Goal: Information Seeking & Learning: Find contact information

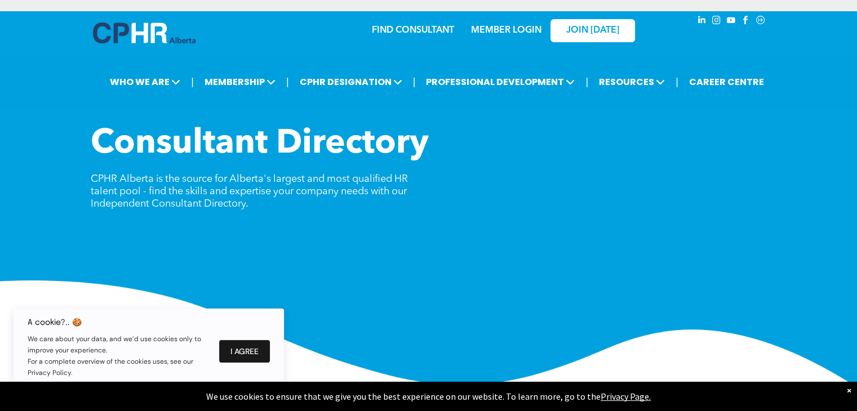
click at [247, 354] on button "I Agree" at bounding box center [244, 351] width 51 height 23
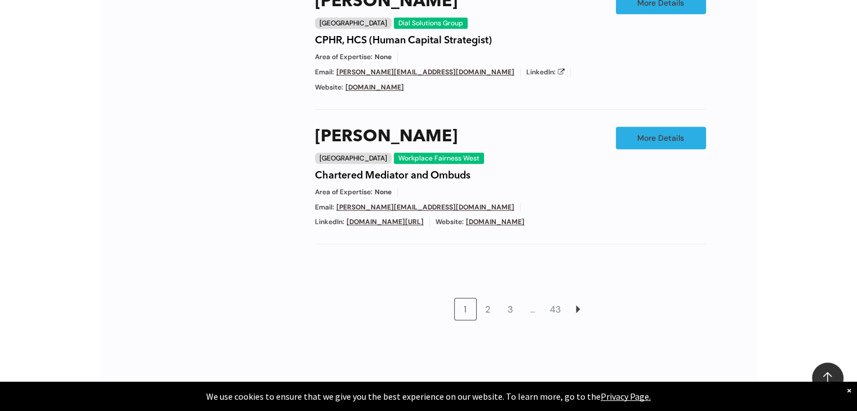
scroll to position [1014, 0]
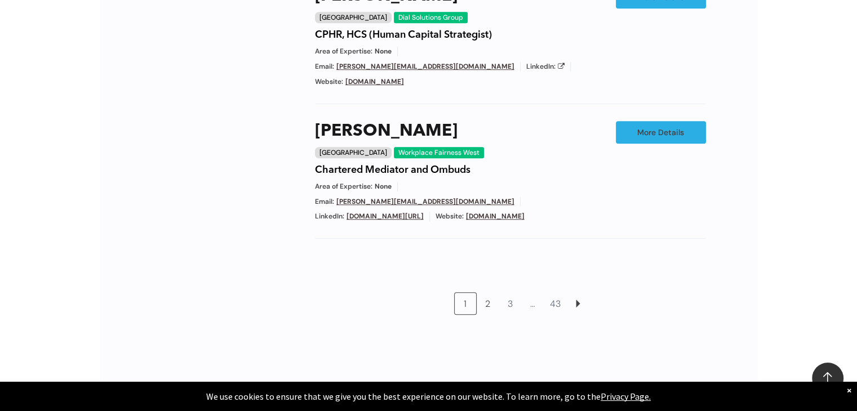
click at [485, 293] on link "2" at bounding box center [487, 303] width 21 height 21
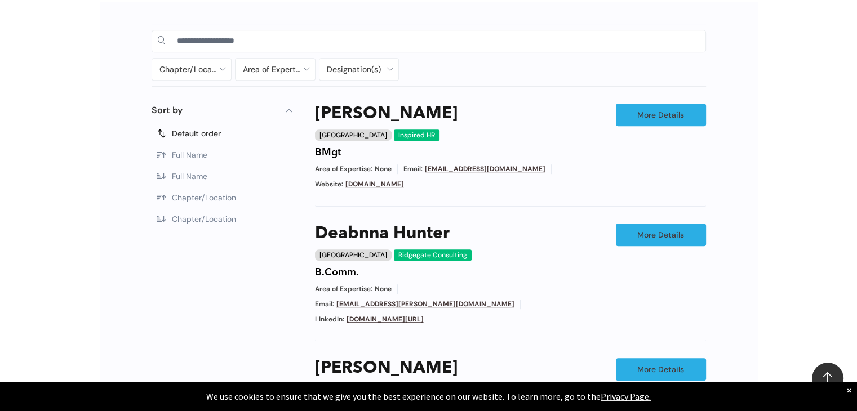
scroll to position [552, 0]
click at [380, 182] on link "www.inspiredhr.ca" at bounding box center [374, 184] width 59 height 9
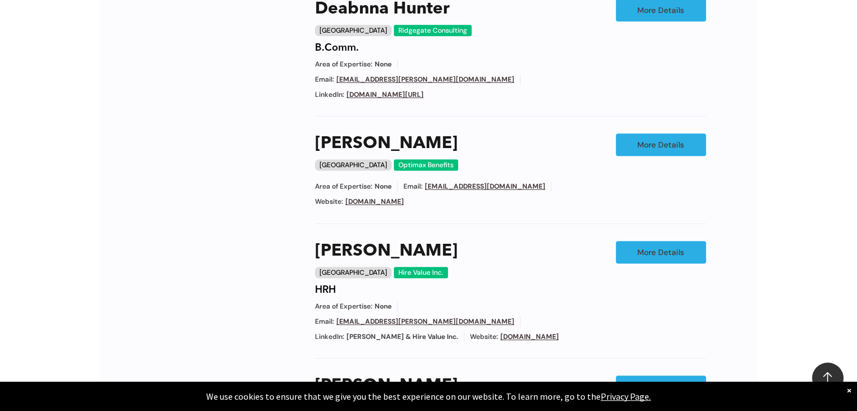
scroll to position [778, 0]
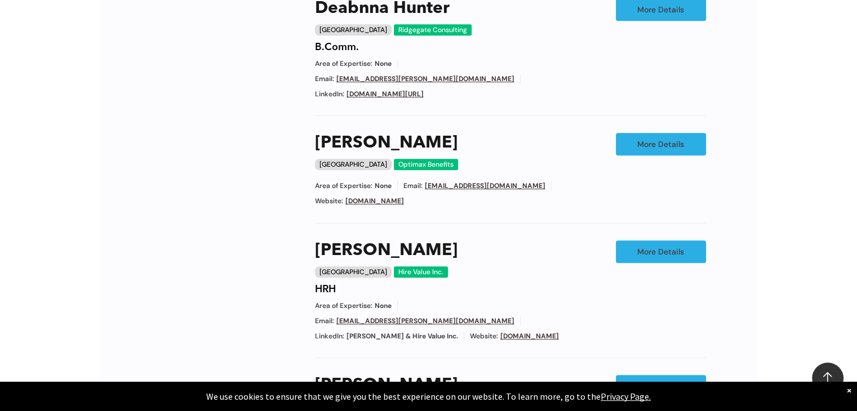
click at [376, 197] on link "[DOMAIN_NAME]" at bounding box center [374, 201] width 59 height 9
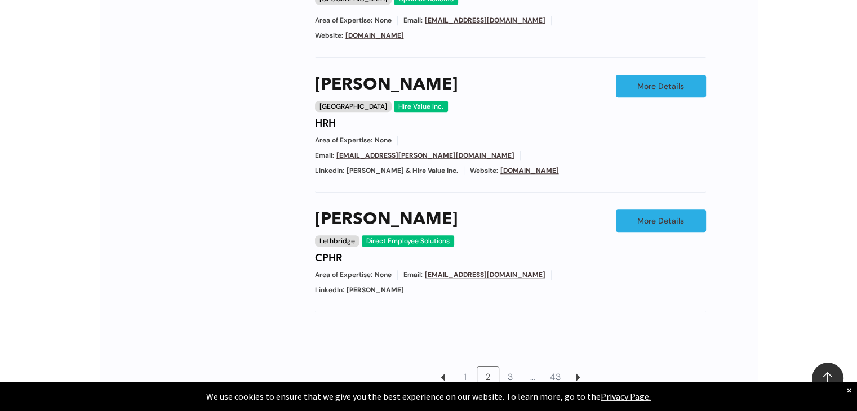
scroll to position [947, 0]
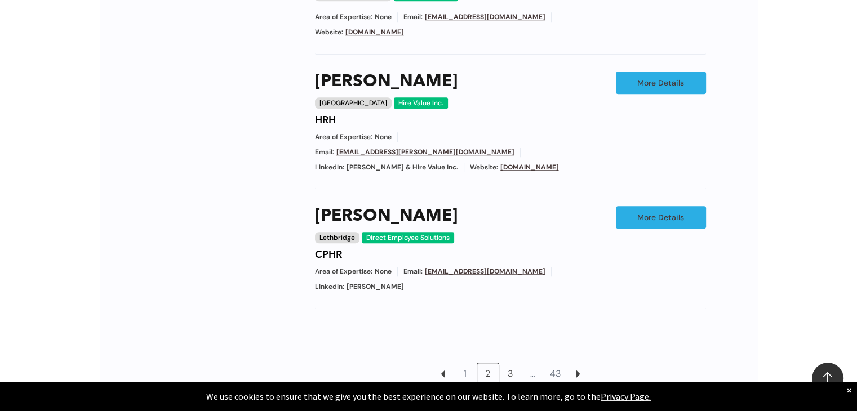
click at [512, 363] on link "3" at bounding box center [510, 373] width 21 height 21
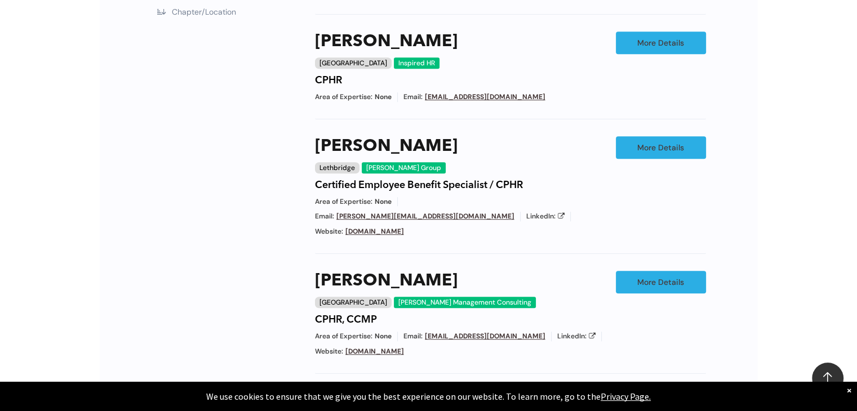
scroll to position [778, 0]
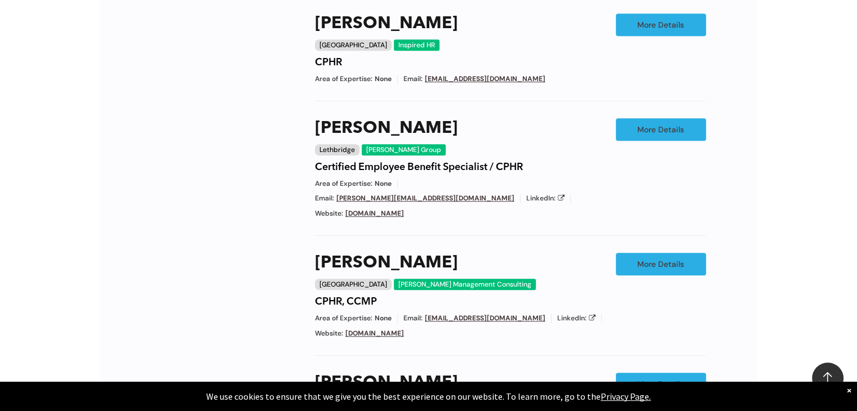
click at [389, 329] on link "www.lalaniconsulting.ca" at bounding box center [374, 333] width 59 height 9
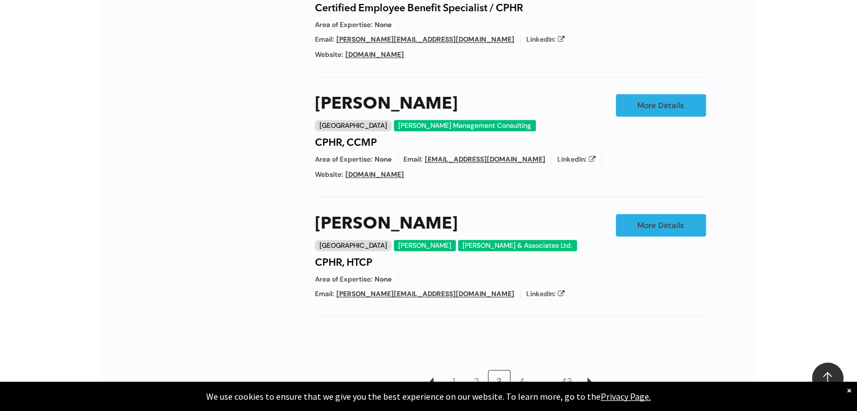
scroll to position [1003, 0]
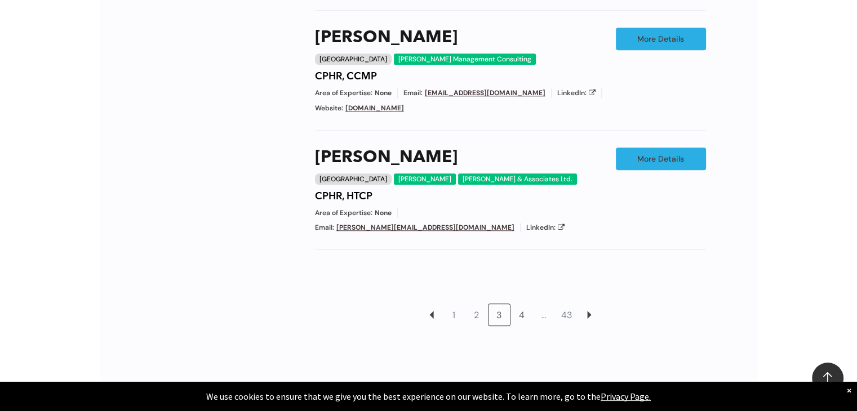
click at [521, 304] on link "4" at bounding box center [521, 314] width 21 height 21
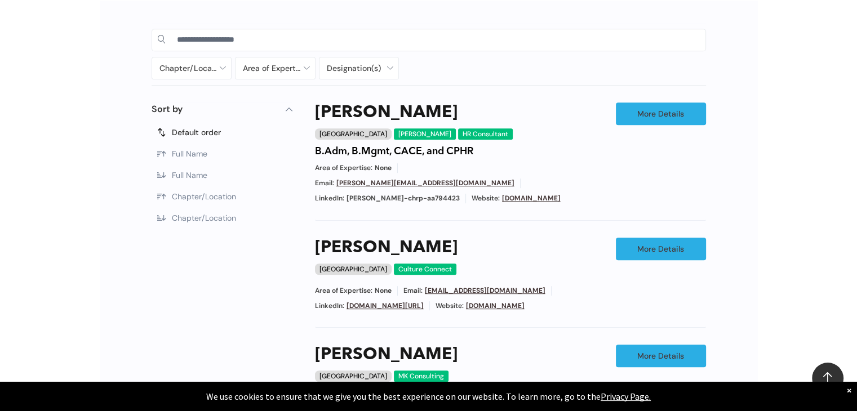
scroll to position [552, 0]
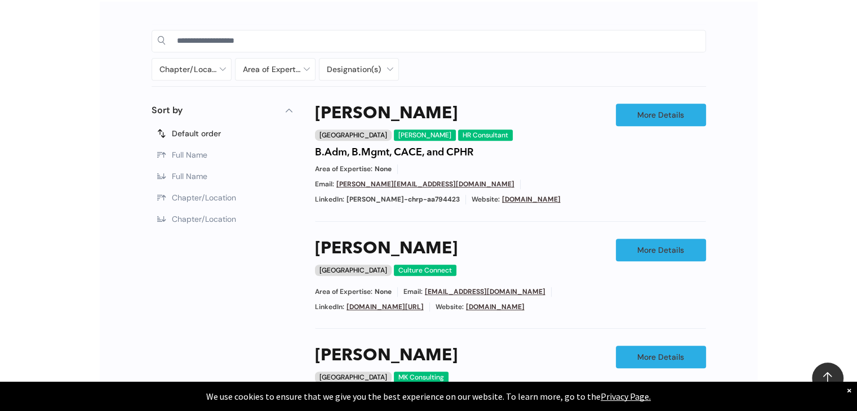
click at [530, 195] on link "[DOMAIN_NAME]" at bounding box center [531, 199] width 59 height 9
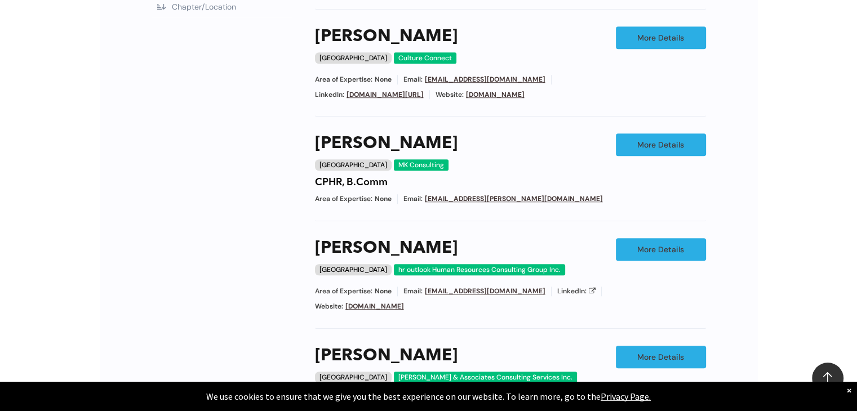
scroll to position [778, 0]
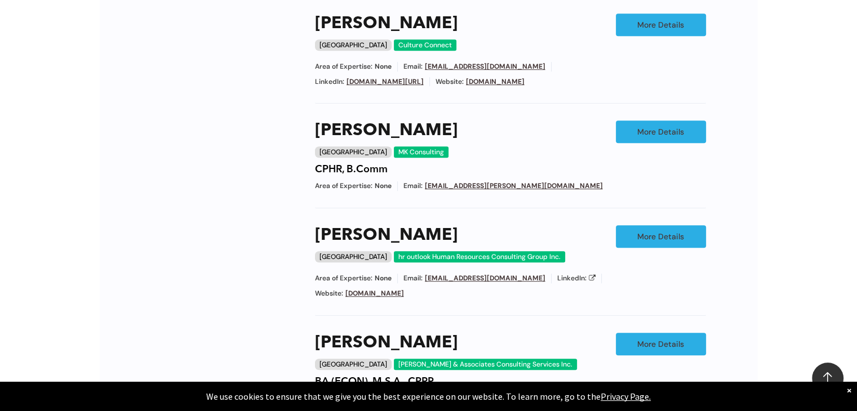
click at [388, 289] on link "[DOMAIN_NAME]" at bounding box center [374, 293] width 59 height 9
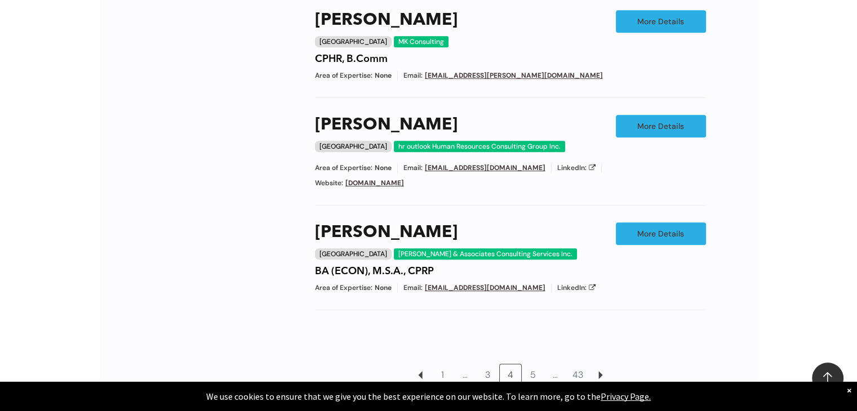
scroll to position [890, 0]
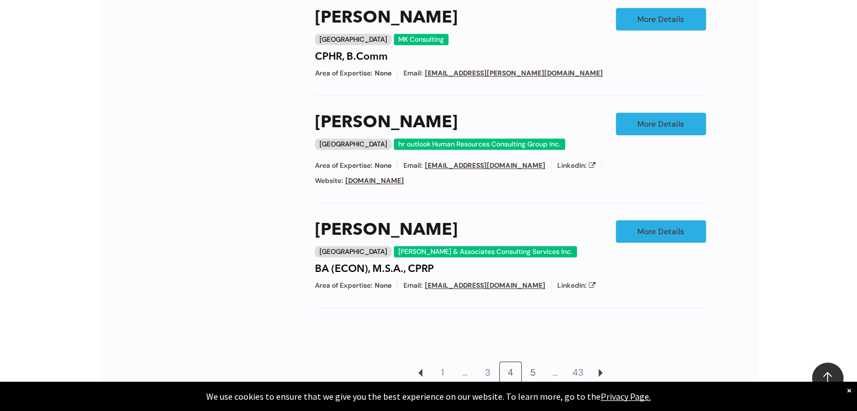
click at [533, 362] on link "5" at bounding box center [532, 372] width 21 height 21
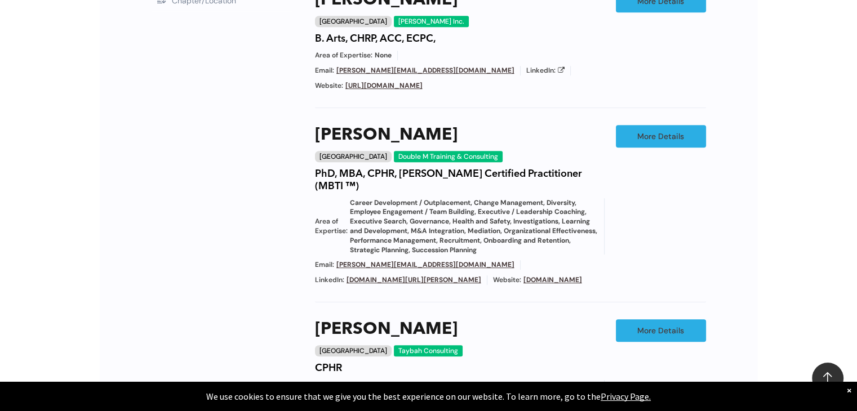
scroll to position [778, 0]
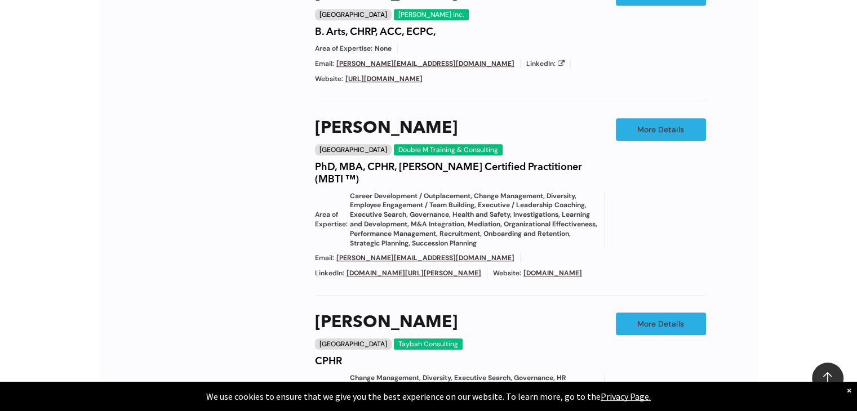
click at [523, 271] on link "[DOMAIN_NAME]" at bounding box center [552, 273] width 59 height 9
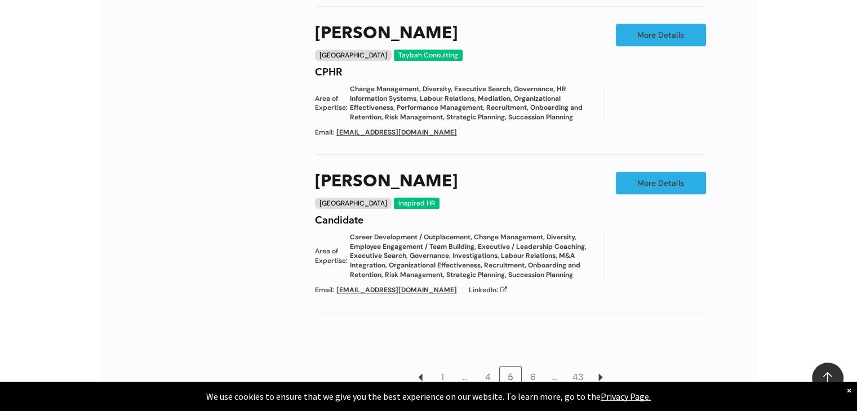
scroll to position [1172, 0]
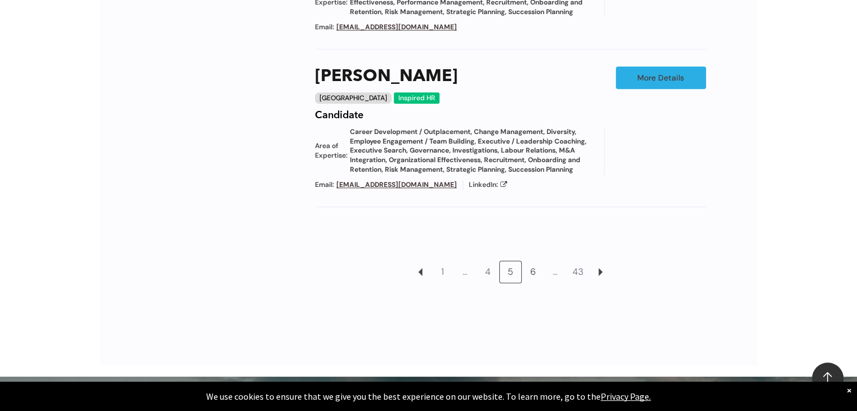
click at [531, 269] on link "6" at bounding box center [532, 271] width 21 height 21
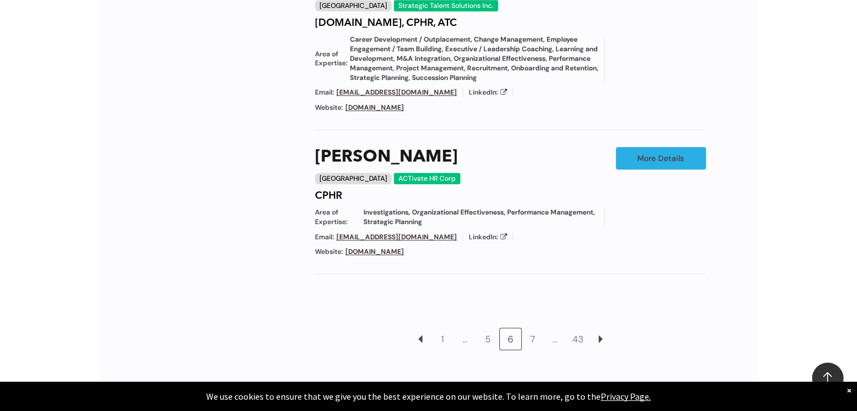
scroll to position [1172, 0]
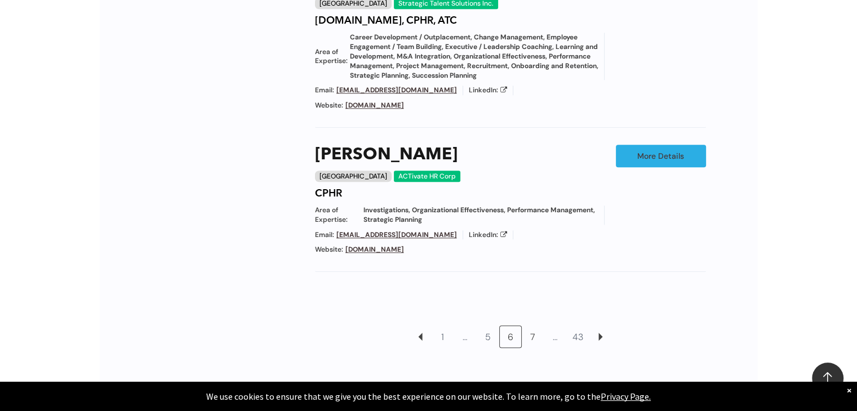
click at [534, 326] on link "7" at bounding box center [532, 336] width 21 height 21
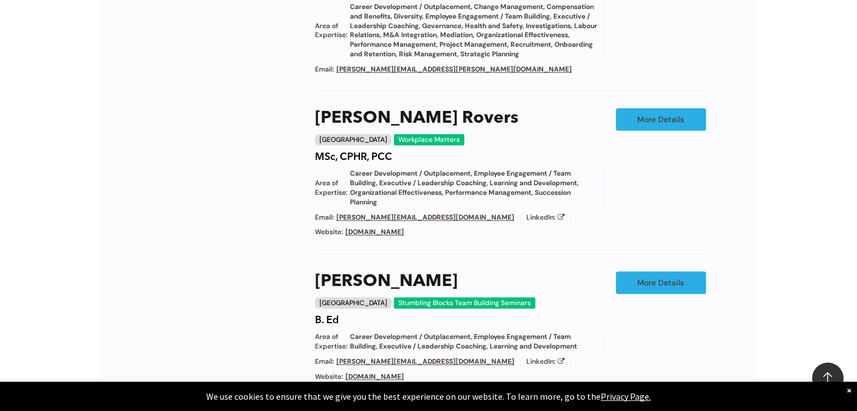
scroll to position [1172, 0]
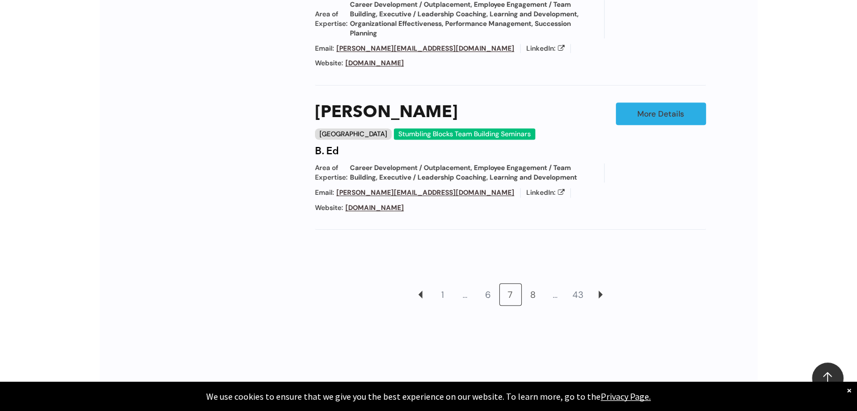
click at [532, 284] on link "8" at bounding box center [532, 294] width 21 height 21
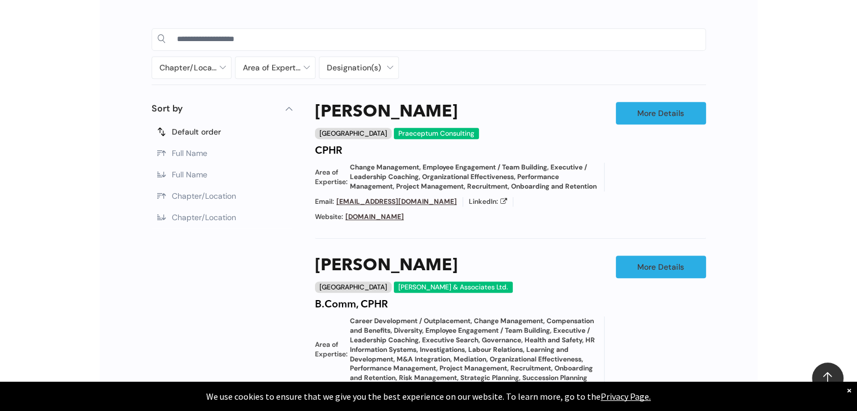
scroll to position [552, 0]
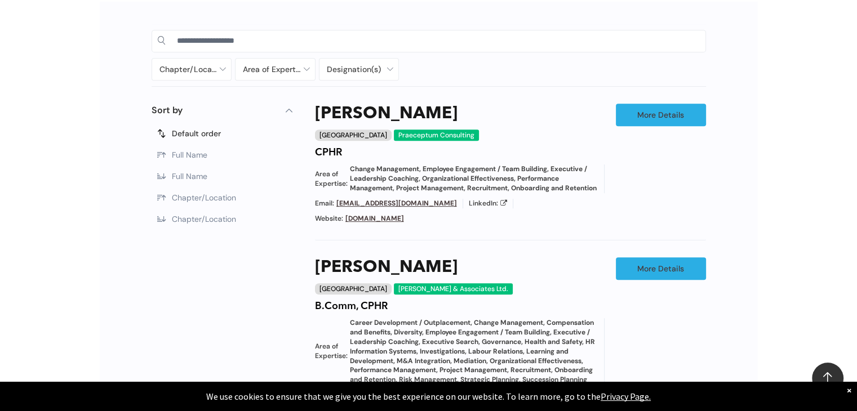
click at [404, 223] on link "www.praeceptumconsulting.com" at bounding box center [374, 218] width 59 height 9
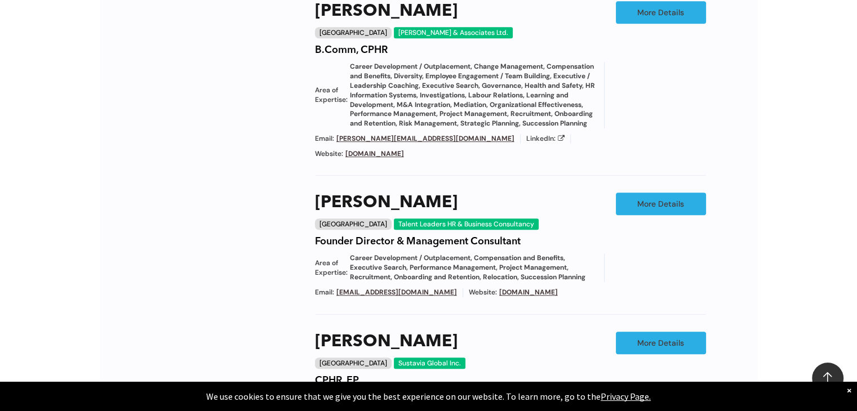
scroll to position [834, 0]
